Goal: Information Seeking & Learning: Learn about a topic

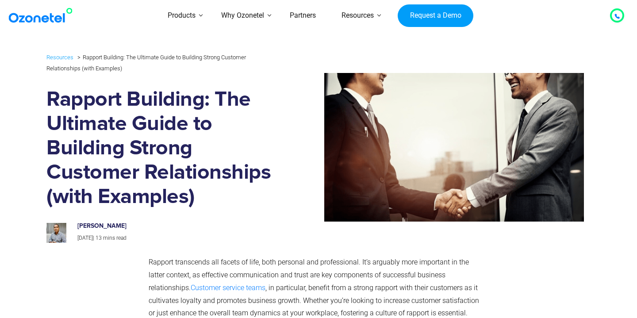
click at [244, 166] on h1 "Rapport Building: The Ultimate Guide to Building Strong Customer Relationships …" at bounding box center [159, 149] width 227 height 122
click at [294, 160] on img at bounding box center [432, 147] width 304 height 149
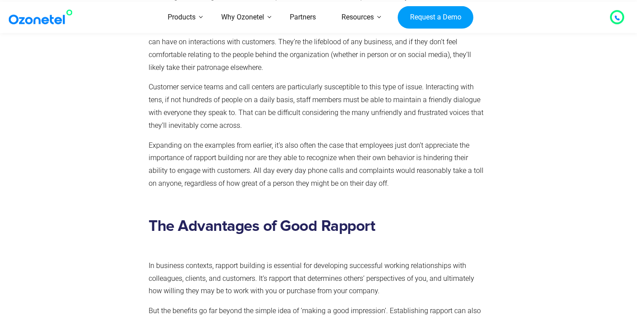
scroll to position [1889, 0]
